Goal: Find contact information: Find contact information

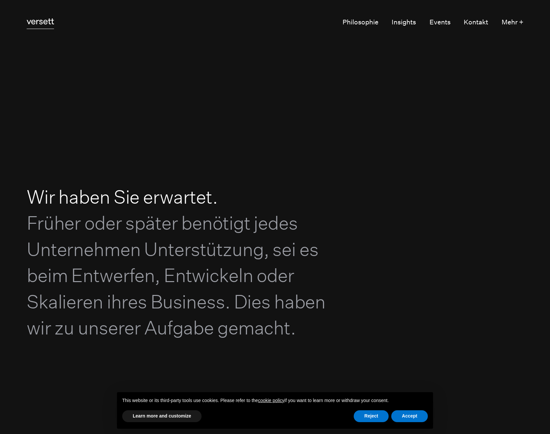
click at [45, 21] on icon "Versett" at bounding box center [40, 21] width 27 height 6
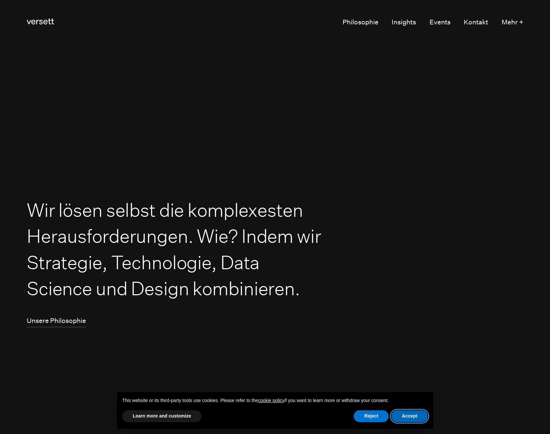
click at [411, 415] on button "Accept" at bounding box center [410, 416] width 37 height 12
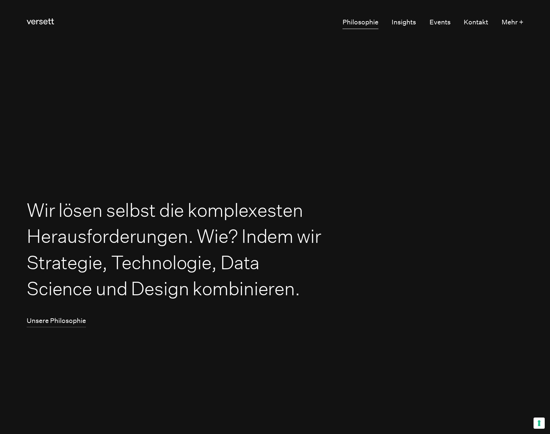
click at [369, 19] on link "Philosophie" at bounding box center [361, 22] width 36 height 13
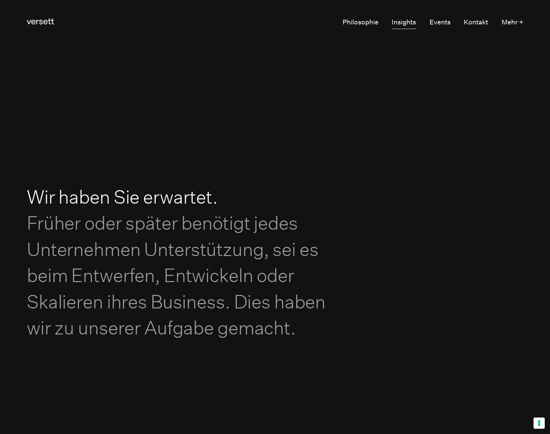
click at [408, 23] on link "Insights" at bounding box center [404, 22] width 24 height 13
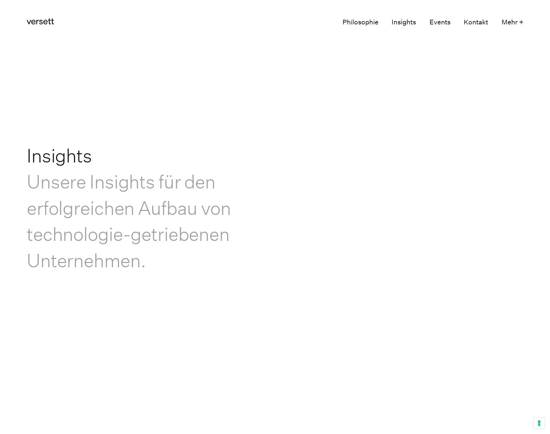
click at [48, 22] on icon "Versett" at bounding box center [40, 21] width 27 height 6
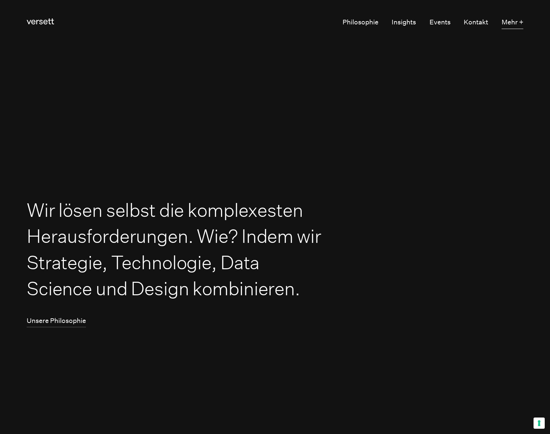
click at [518, 21] on button "Mehr +" at bounding box center [513, 22] width 22 height 13
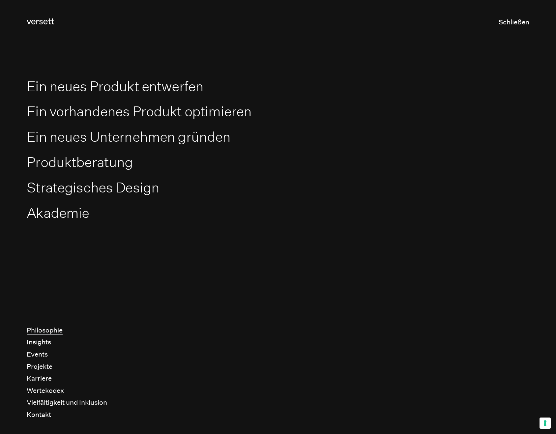
click at [53, 329] on link "Philosophie" at bounding box center [45, 330] width 36 height 9
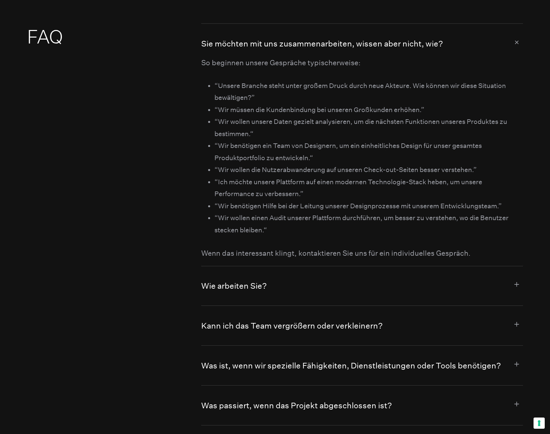
scroll to position [3758, 0]
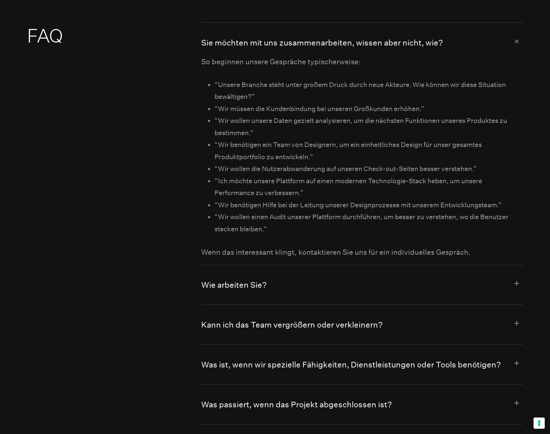
click at [517, 281] on button "Wie arbeiten Sie?" at bounding box center [362, 285] width 322 height 40
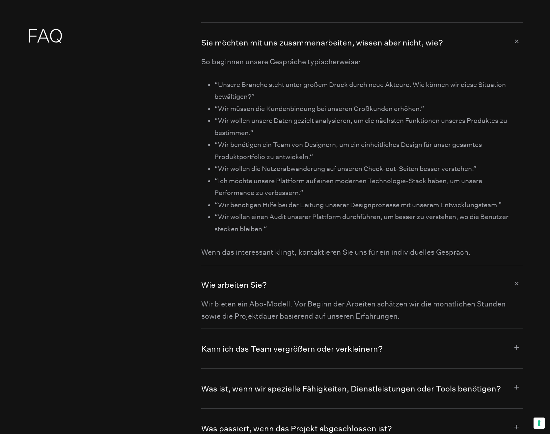
click at [517, 281] on button "Wie arbeiten Sie?" at bounding box center [362, 281] width 322 height 33
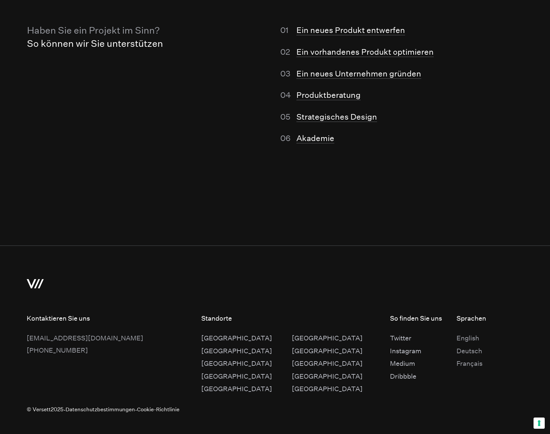
scroll to position [4542, 0]
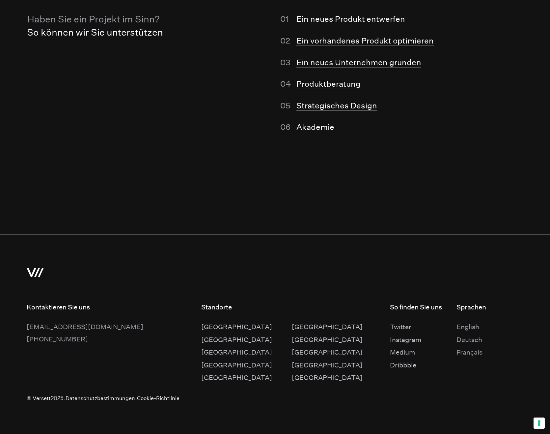
click at [292, 366] on div "[GEOGRAPHIC_DATA]" at bounding box center [327, 365] width 71 height 12
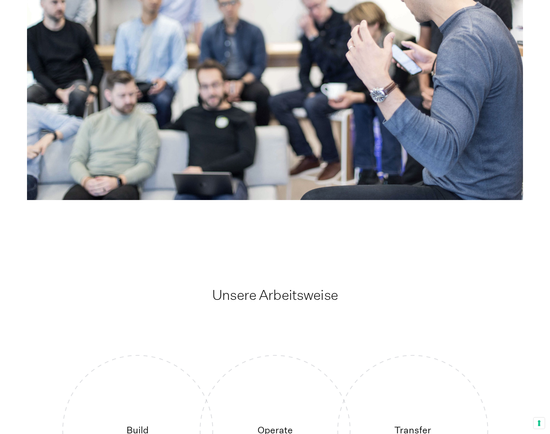
scroll to position [0, 0]
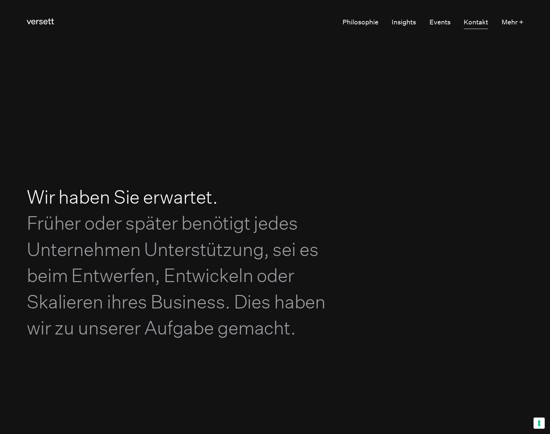
click at [481, 22] on link "Kontakt" at bounding box center [476, 22] width 24 height 13
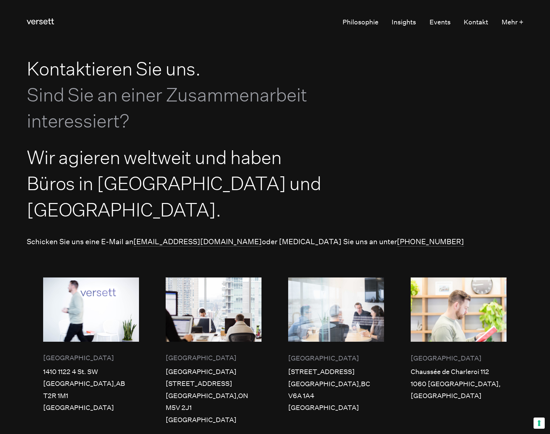
scroll to position [99, 0]
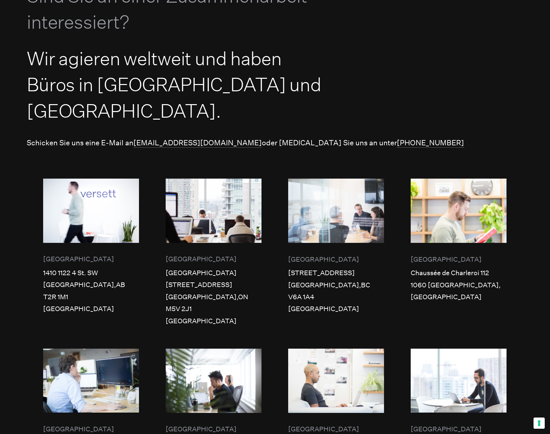
click at [86, 200] on img at bounding box center [91, 211] width 96 height 64
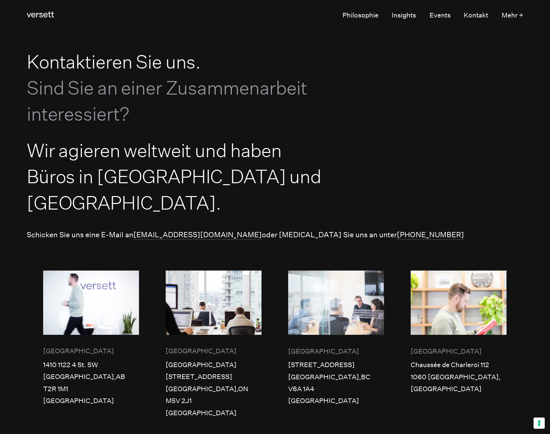
scroll to position [0, 0]
